Goal: Navigation & Orientation: Go to known website

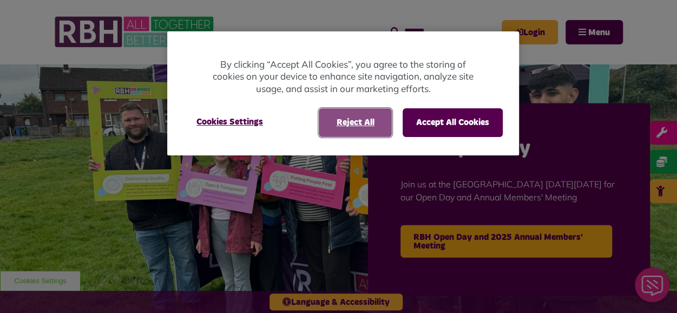
click at [360, 116] on button "Reject All" at bounding box center [355, 122] width 73 height 28
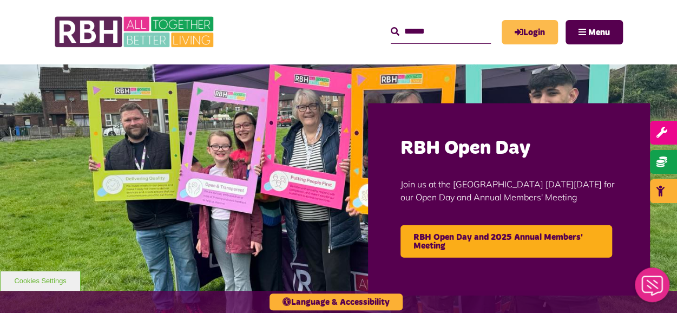
click at [537, 31] on link "Login" at bounding box center [530, 32] width 56 height 24
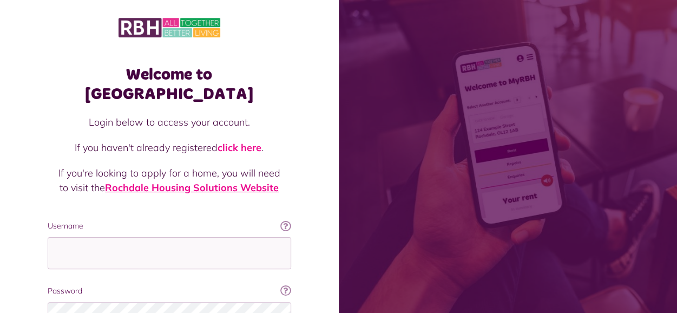
click at [237, 181] on link "Rochdale Housing Solutions Website" at bounding box center [192, 187] width 174 height 12
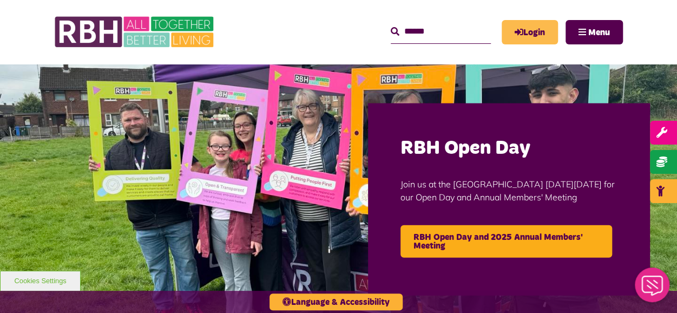
click at [524, 36] on link "Login" at bounding box center [530, 32] width 56 height 24
